Goal: Use online tool/utility: Utilize a website feature to perform a specific function

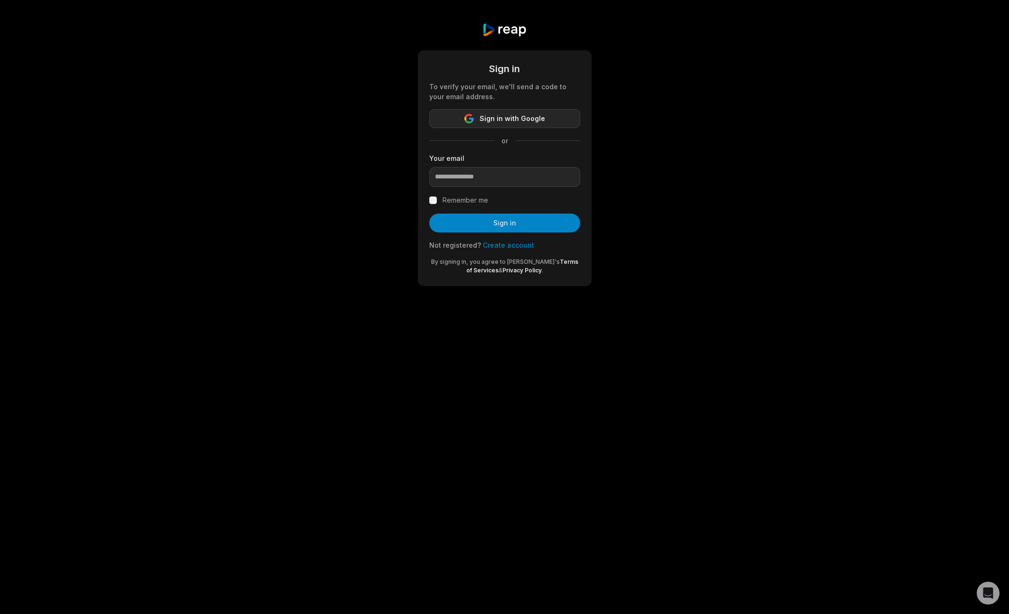
click at [520, 121] on span "Sign in with Google" at bounding box center [511, 118] width 65 height 11
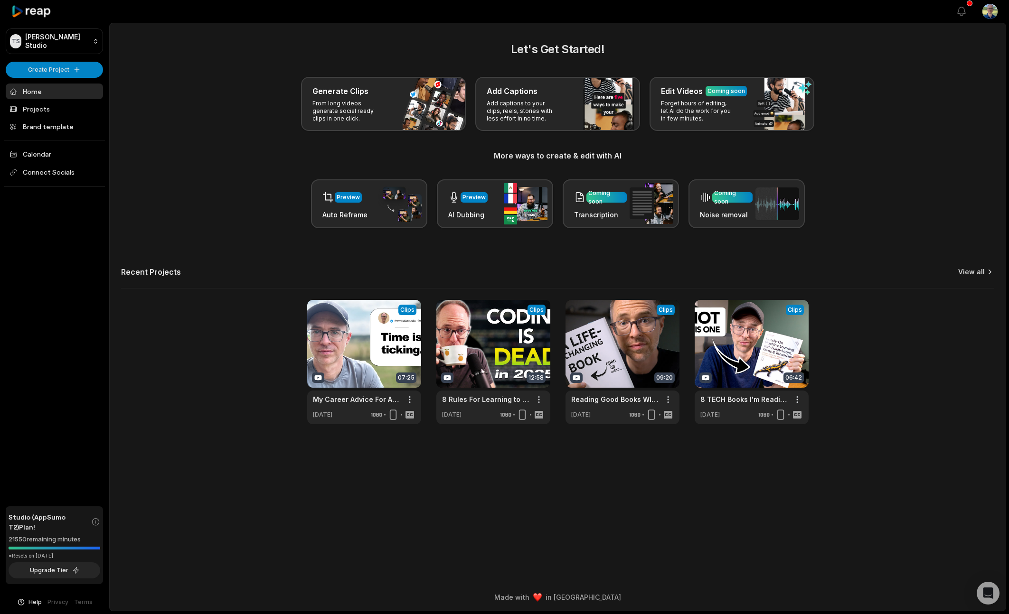
click at [976, 275] on link "View all" at bounding box center [971, 271] width 27 height 9
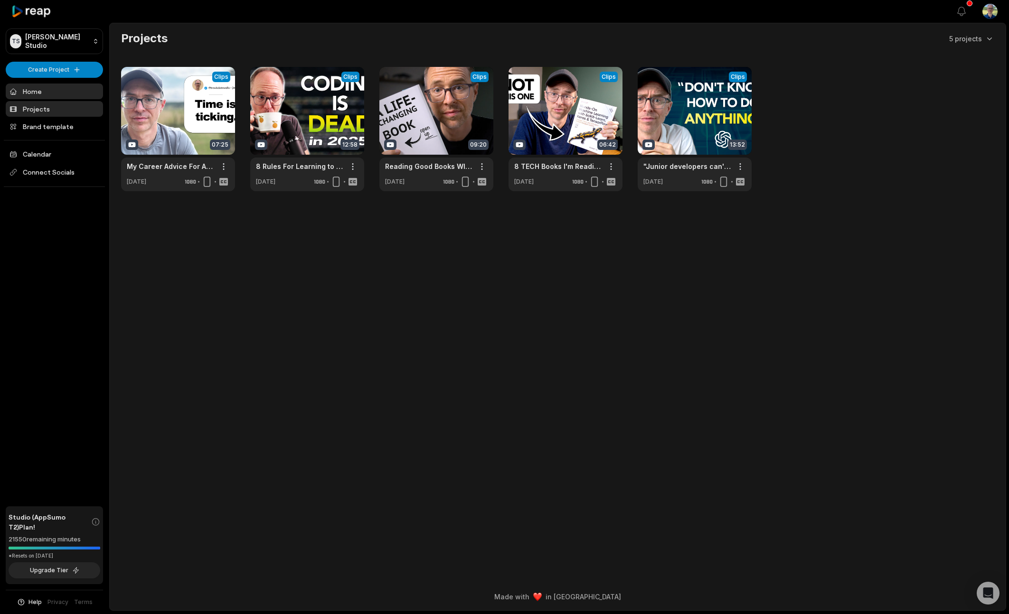
click at [51, 92] on link "Home" at bounding box center [54, 92] width 97 height 16
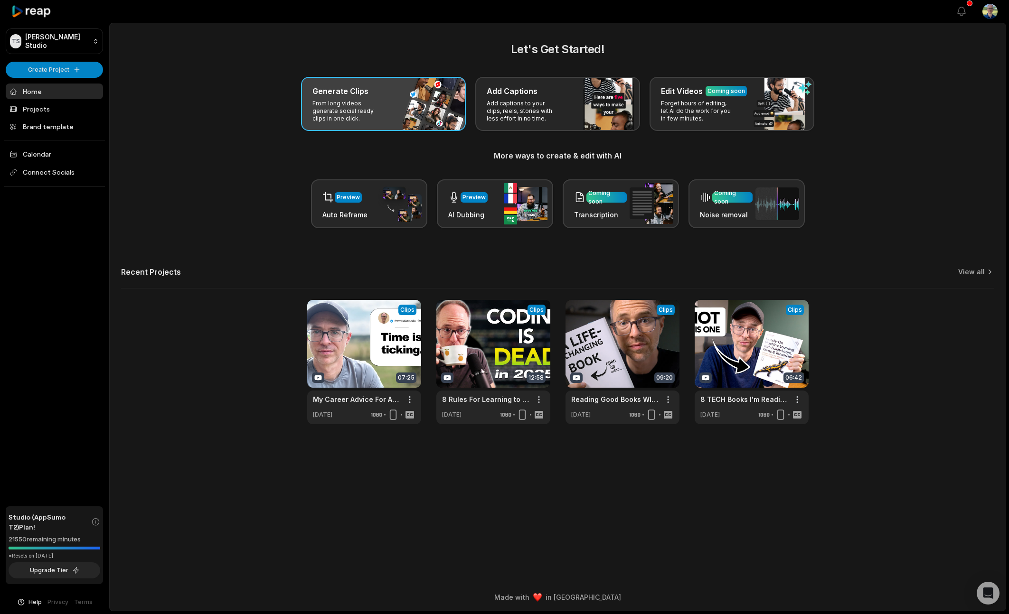
click at [376, 112] on p "From long videos generate social ready clips in one click." at bounding box center [349, 111] width 74 height 23
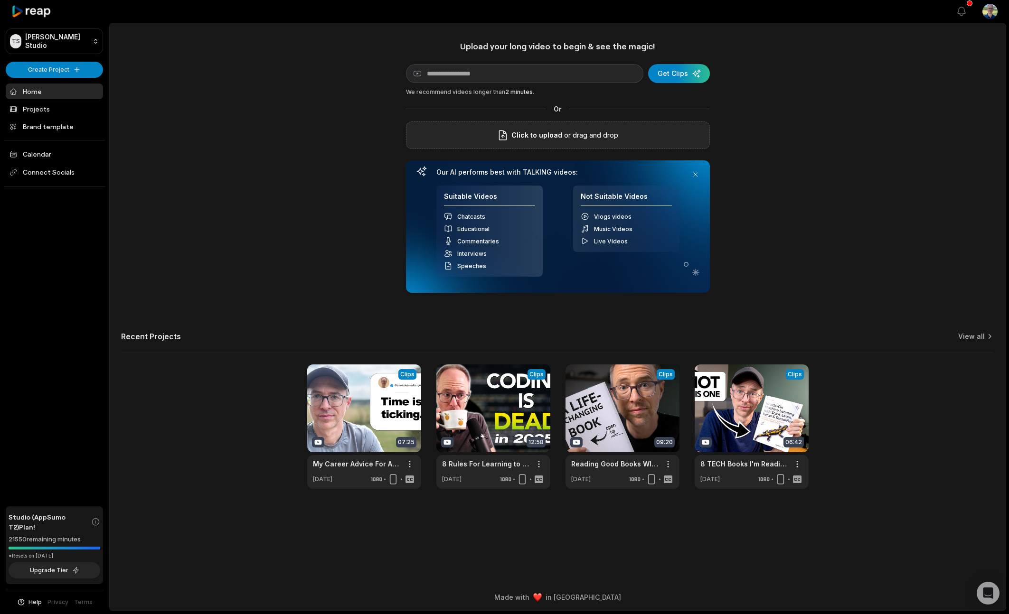
click at [546, 126] on div "Click to upload or drag and drop" at bounding box center [558, 136] width 304 height 28
click at [578, 77] on input at bounding box center [524, 73] width 237 height 19
paste input "**********"
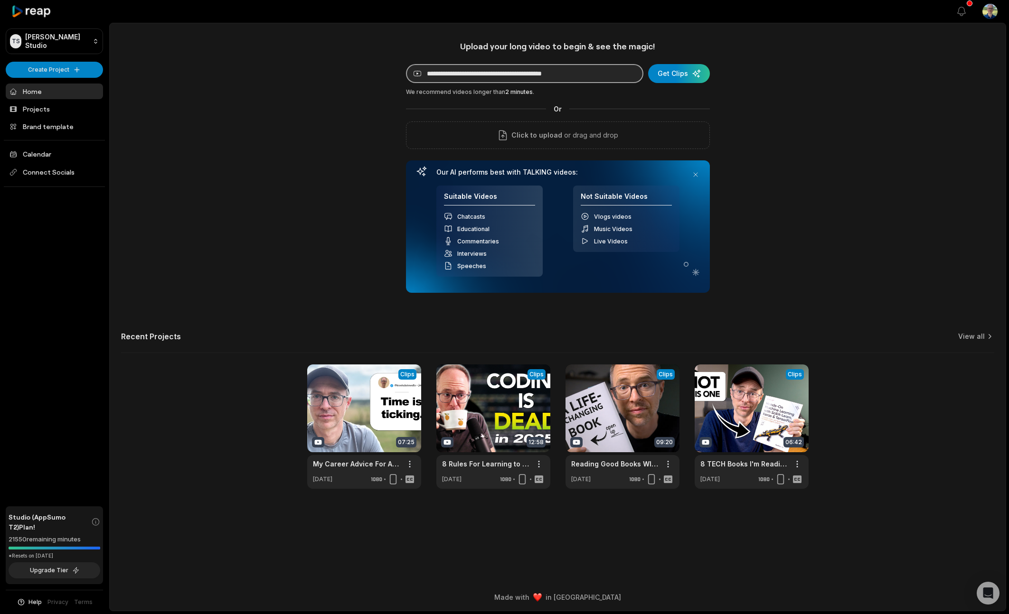
drag, startPoint x: 520, startPoint y: 72, endPoint x: 635, endPoint y: 73, distance: 114.4
click at [635, 73] on input "**********" at bounding box center [524, 73] width 237 height 19
type input "**********"
click at [684, 73] on div "submit" at bounding box center [679, 73] width 62 height 19
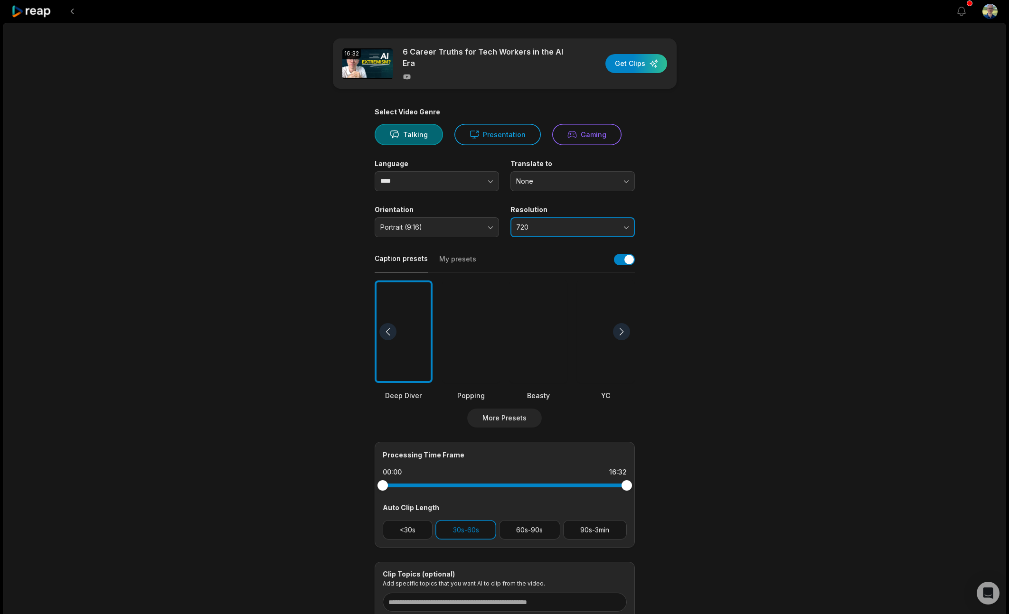
click at [535, 228] on span "720" at bounding box center [566, 227] width 100 height 9
click at [534, 265] on p "1080" at bounding box center [572, 267] width 112 height 10
click at [592, 232] on button "1080" at bounding box center [572, 227] width 124 height 20
click at [572, 268] on p "1080" at bounding box center [572, 267] width 112 height 10
click at [638, 65] on div "button" at bounding box center [636, 63] width 62 height 19
